Goal: Information Seeking & Learning: Learn about a topic

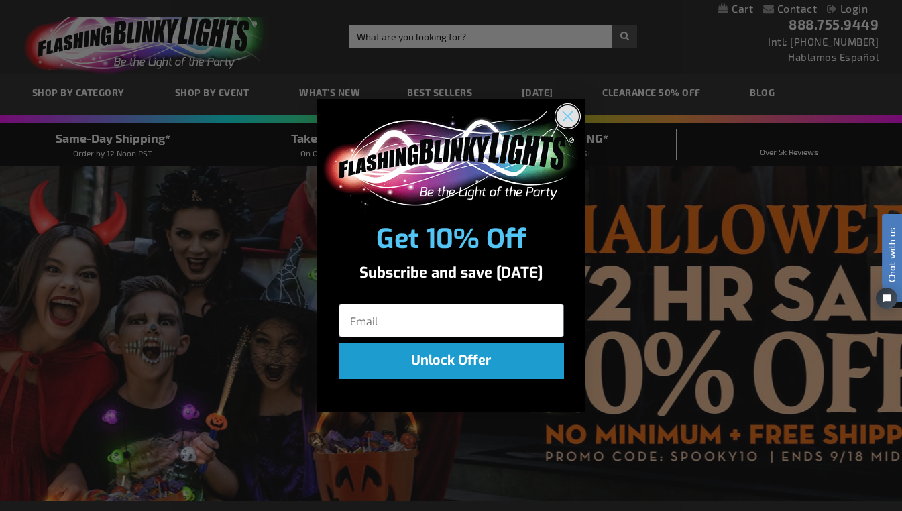
click at [568, 118] on circle "Close dialog" at bounding box center [567, 116] width 22 height 22
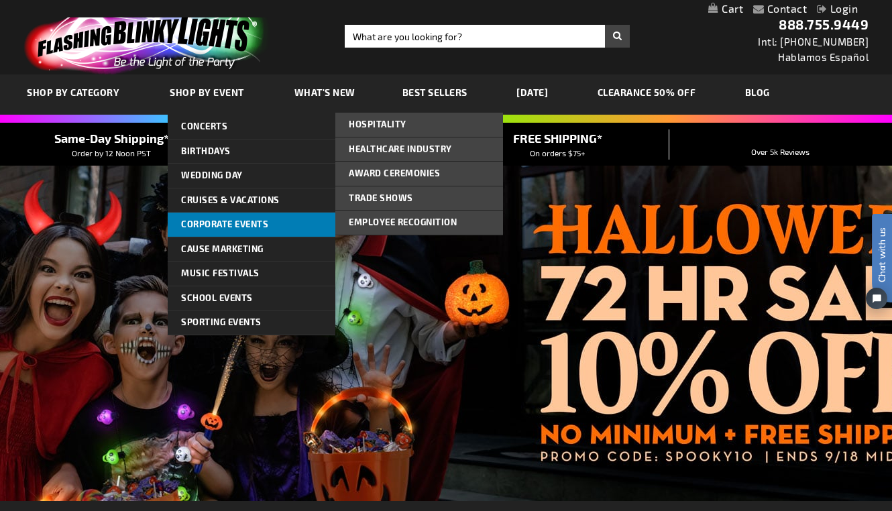
click at [294, 227] on link "Corporate Events" at bounding box center [252, 225] width 168 height 24
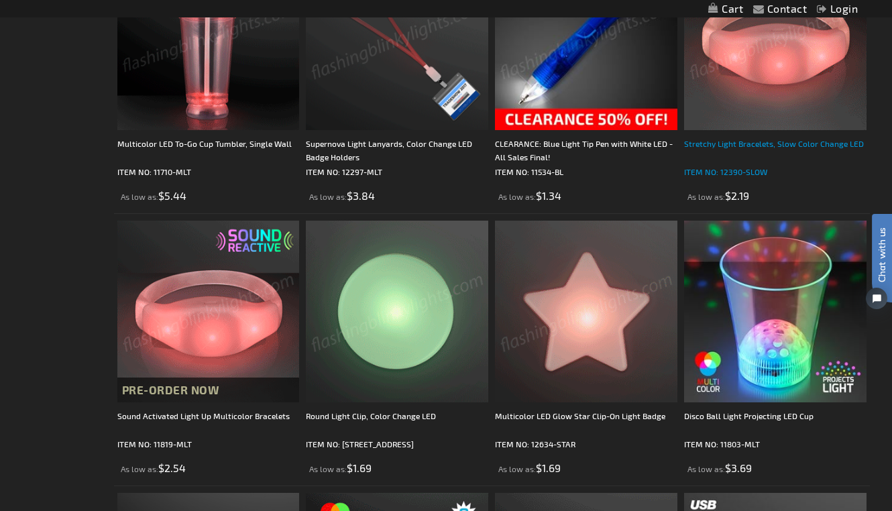
scroll to position [924, 0]
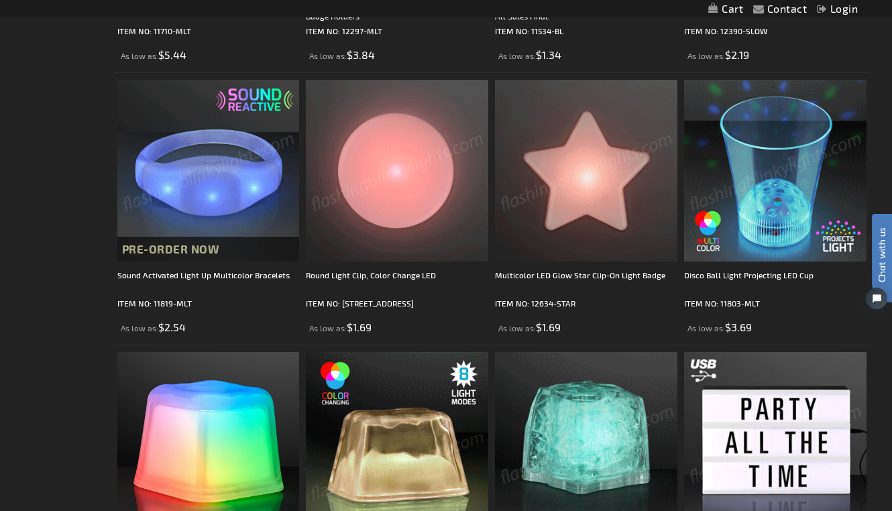
click at [749, 236] on img at bounding box center [775, 171] width 183 height 183
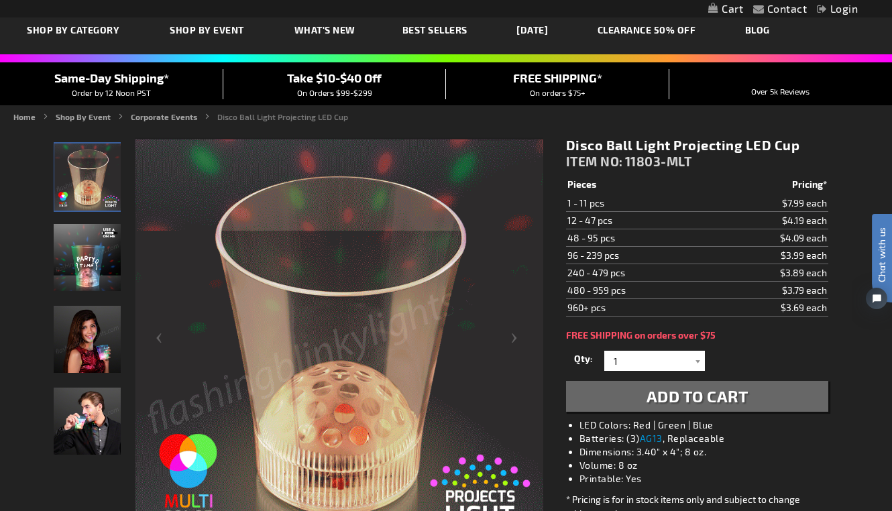
scroll to position [132, 0]
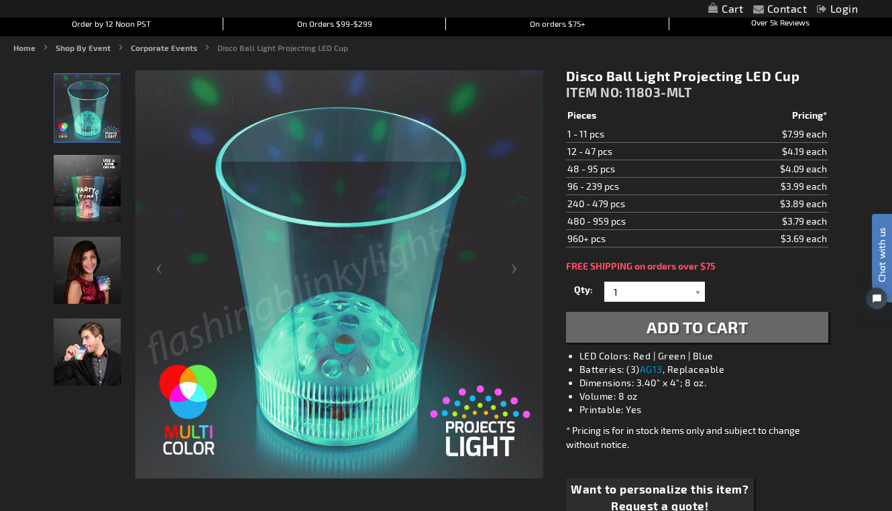
click at [88, 262] on img "Woman displaying Light Up Disco Ball Light Projecting LED Cup" at bounding box center [87, 270] width 67 height 67
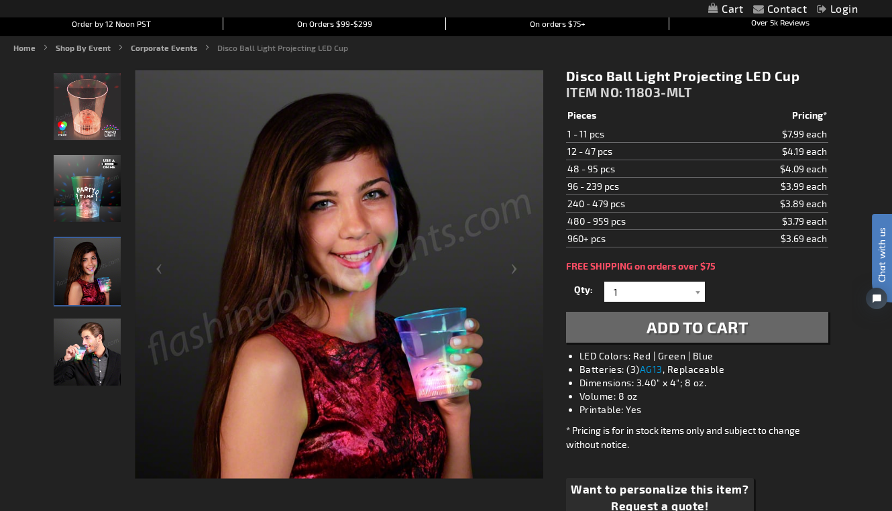
click at [76, 341] on img "Male model using Light Up Disco Ball Light Projecting LED Cup" at bounding box center [87, 352] width 67 height 67
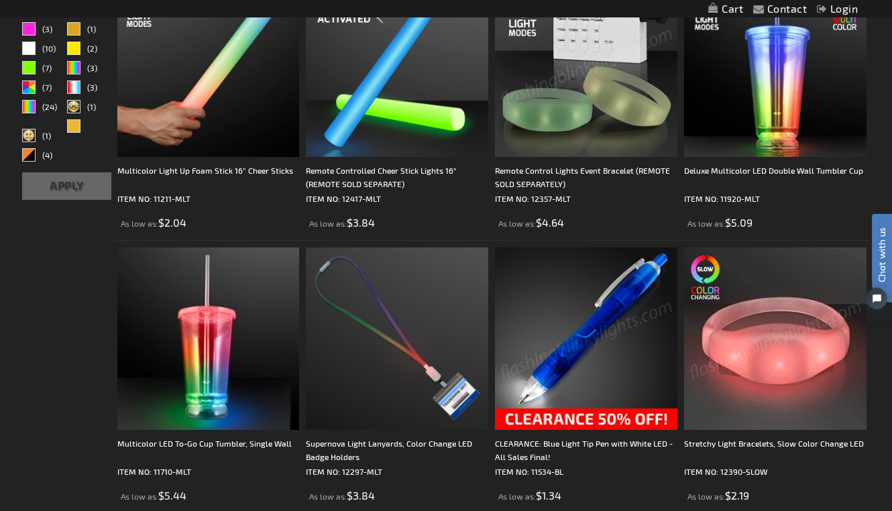
scroll to position [584, 0]
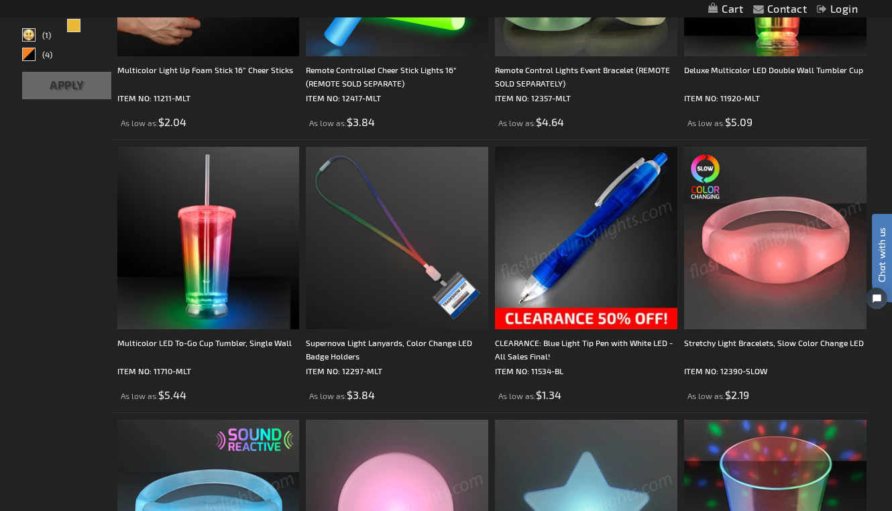
click at [750, 281] on img at bounding box center [775, 238] width 183 height 183
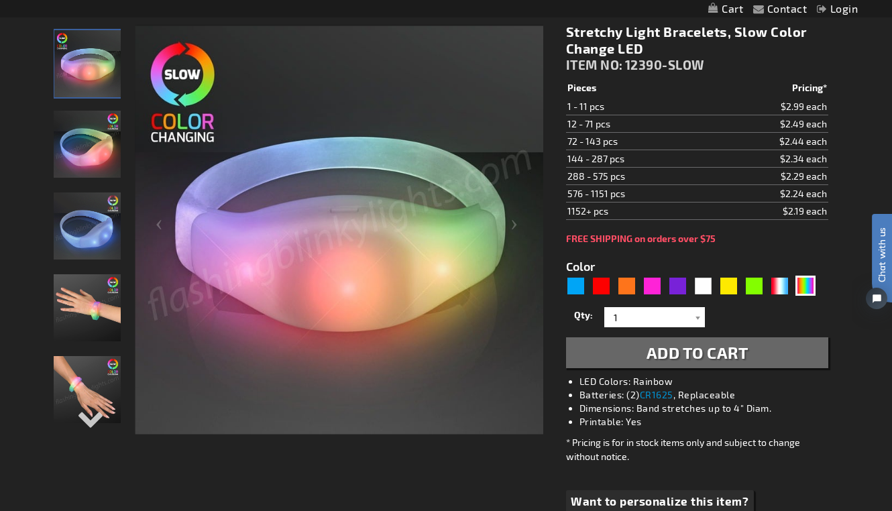
click at [101, 151] on img "Stretchy Light Bracelets, Slow Color Change LED" at bounding box center [87, 144] width 67 height 67
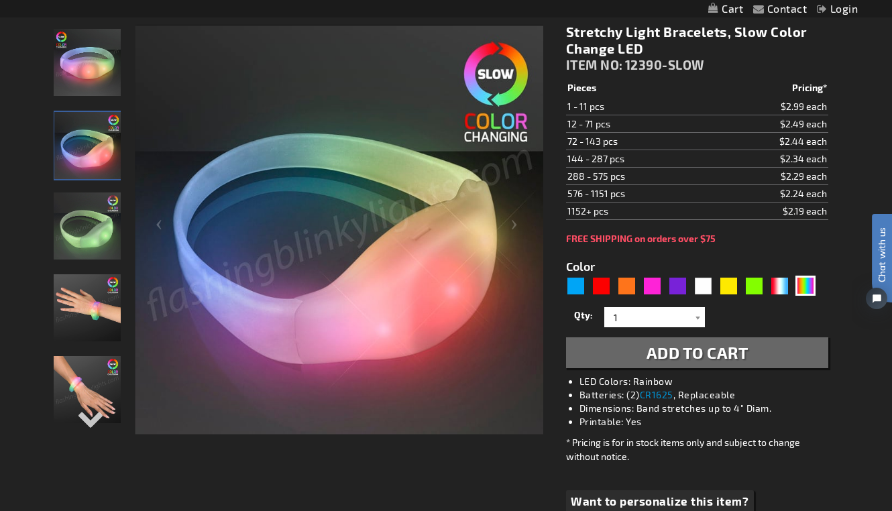
click at [87, 232] on img "Stretchy Light Bracelets, Slow Color Change LED" at bounding box center [87, 226] width 67 height 67
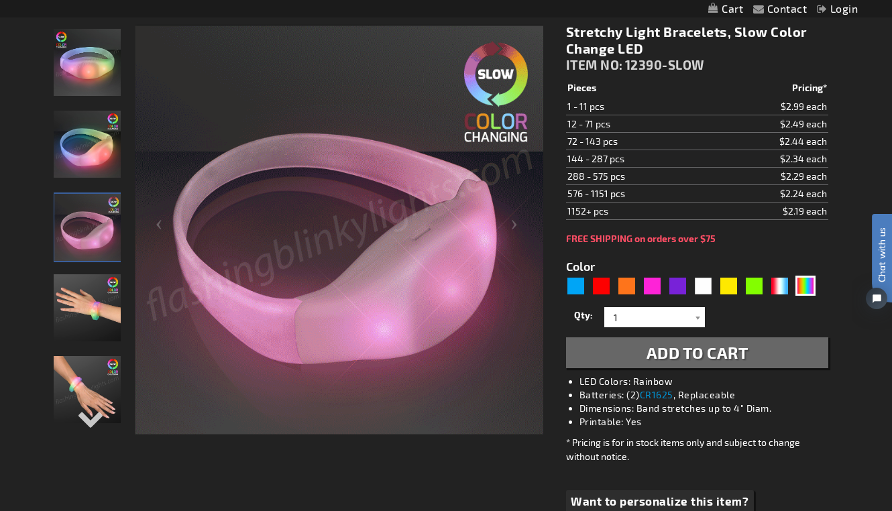
click at [91, 310] on img "Stretchy Light Bracelets, Slow Color Change LED" at bounding box center [87, 307] width 67 height 67
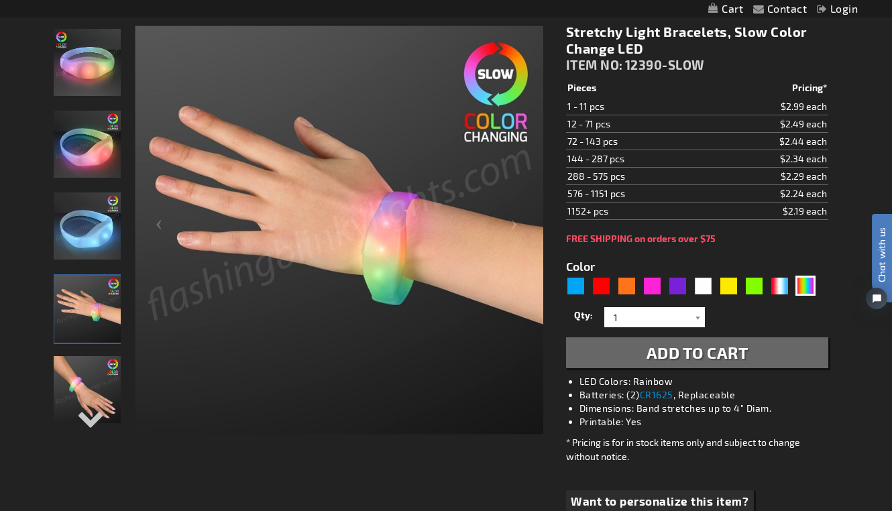
click at [74, 396] on img "Stretchy Light Bracelets, Slow Color Change LED" at bounding box center [87, 389] width 67 height 67
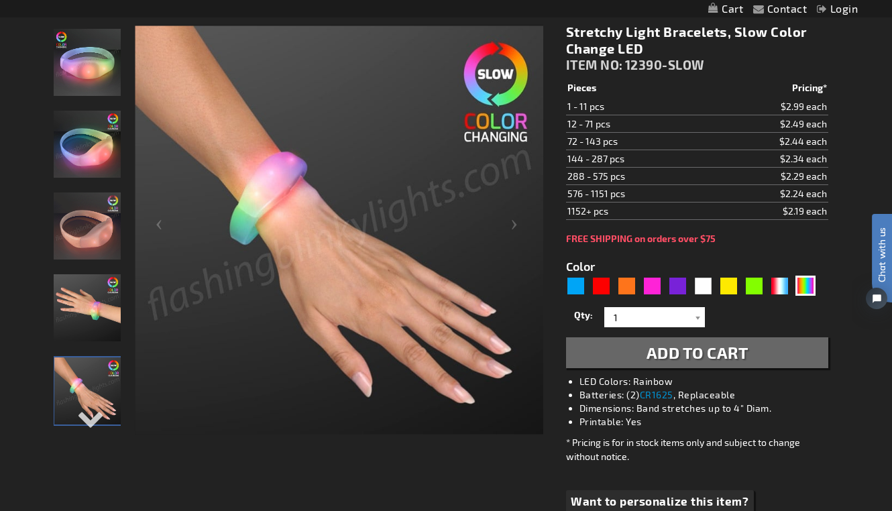
click at [68, 309] on img "Stretchy Light Bracelets, Slow Color Change LED" at bounding box center [87, 307] width 67 height 67
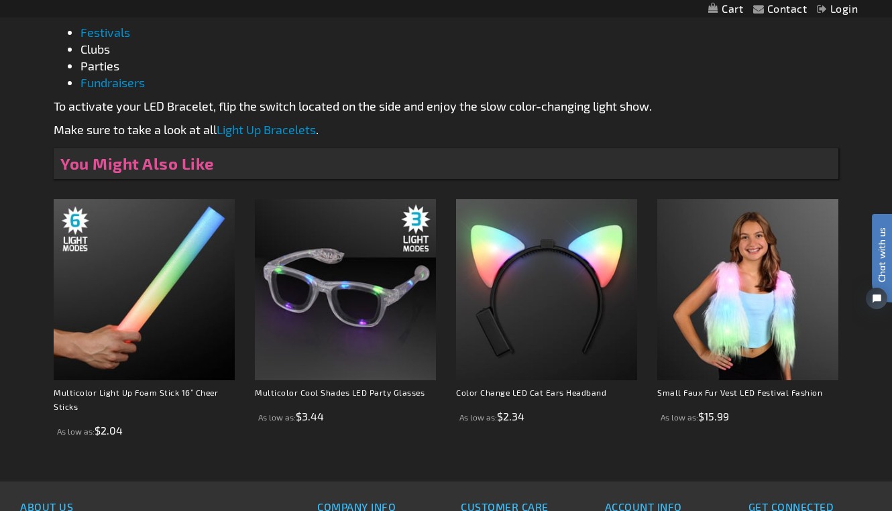
scroll to position [875, 0]
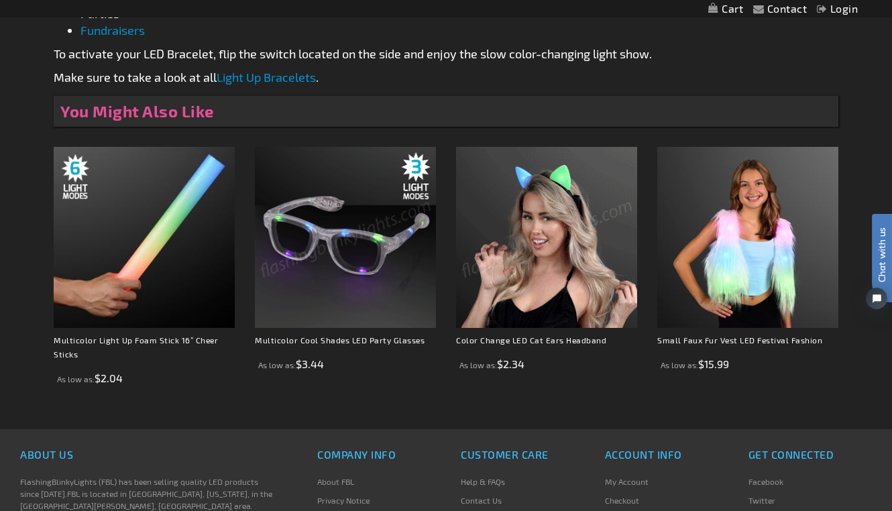
click at [241, 81] on link "Light Up Bracelets" at bounding box center [266, 77] width 99 height 15
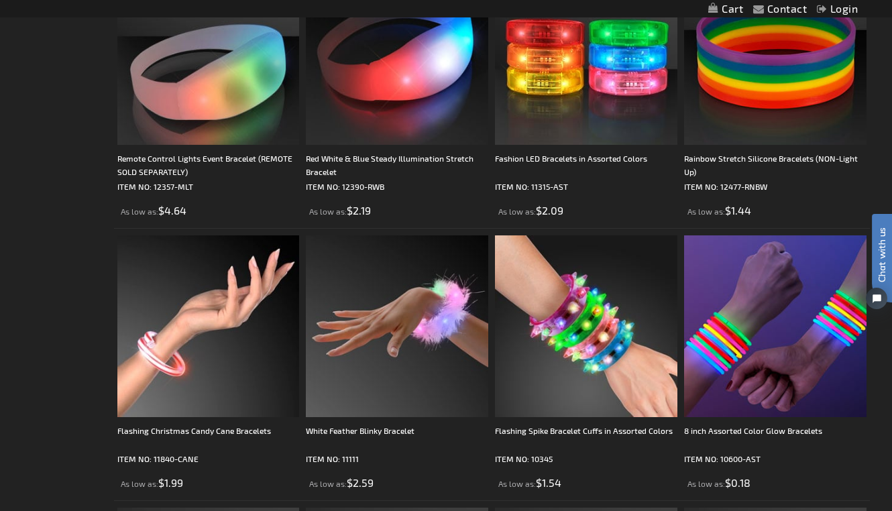
scroll to position [1853, 0]
